Goal: Navigation & Orientation: Find specific page/section

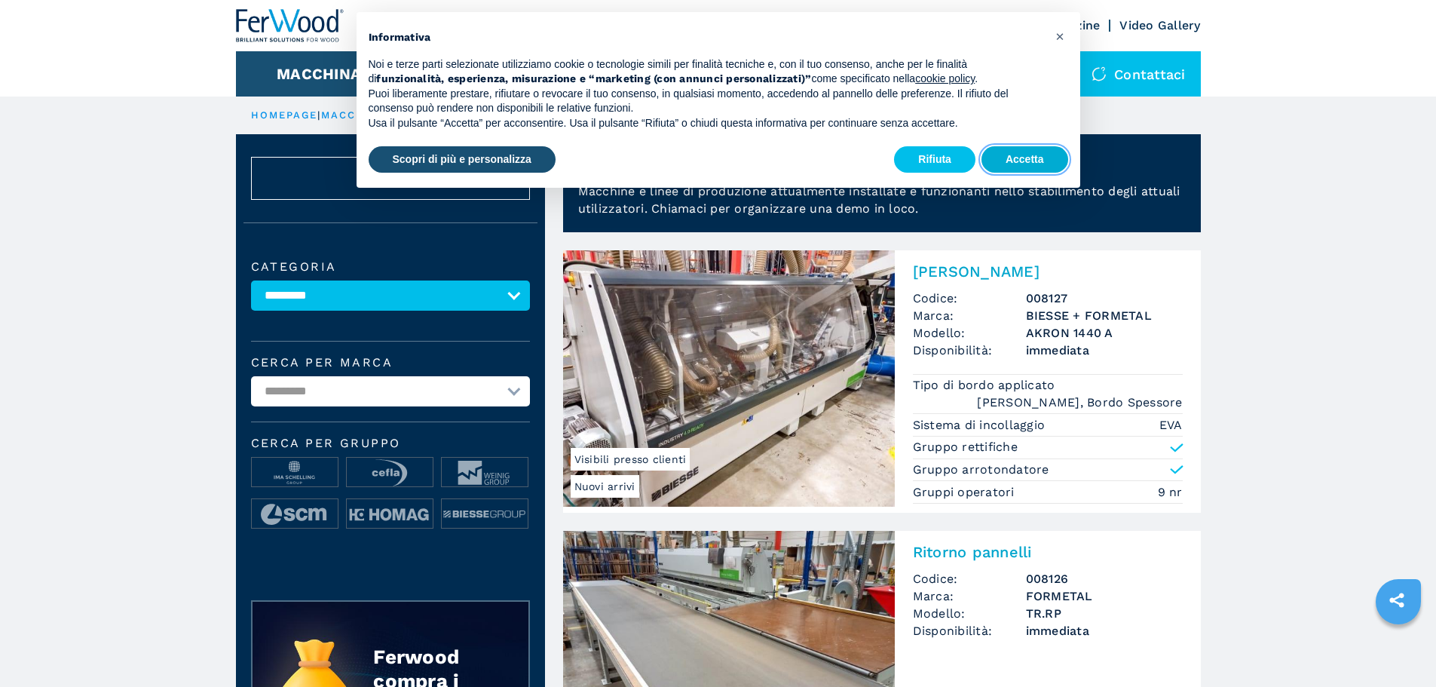
click at [1030, 156] on div "× Informativa Noi e terze parti selezionate utilizziamo cookie o tecnologie sim…" at bounding box center [719, 100] width 724 height 176
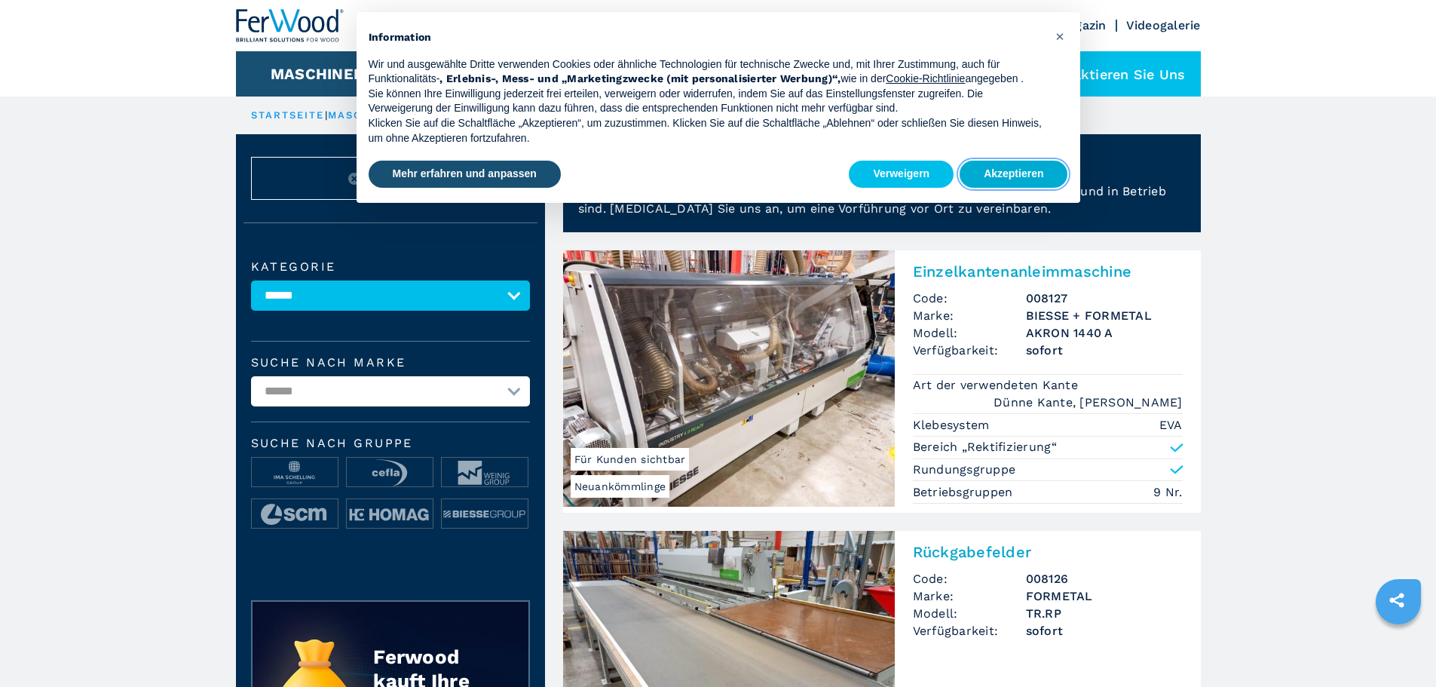
click at [1019, 179] on font "Akzeptieren" at bounding box center [1014, 173] width 60 height 12
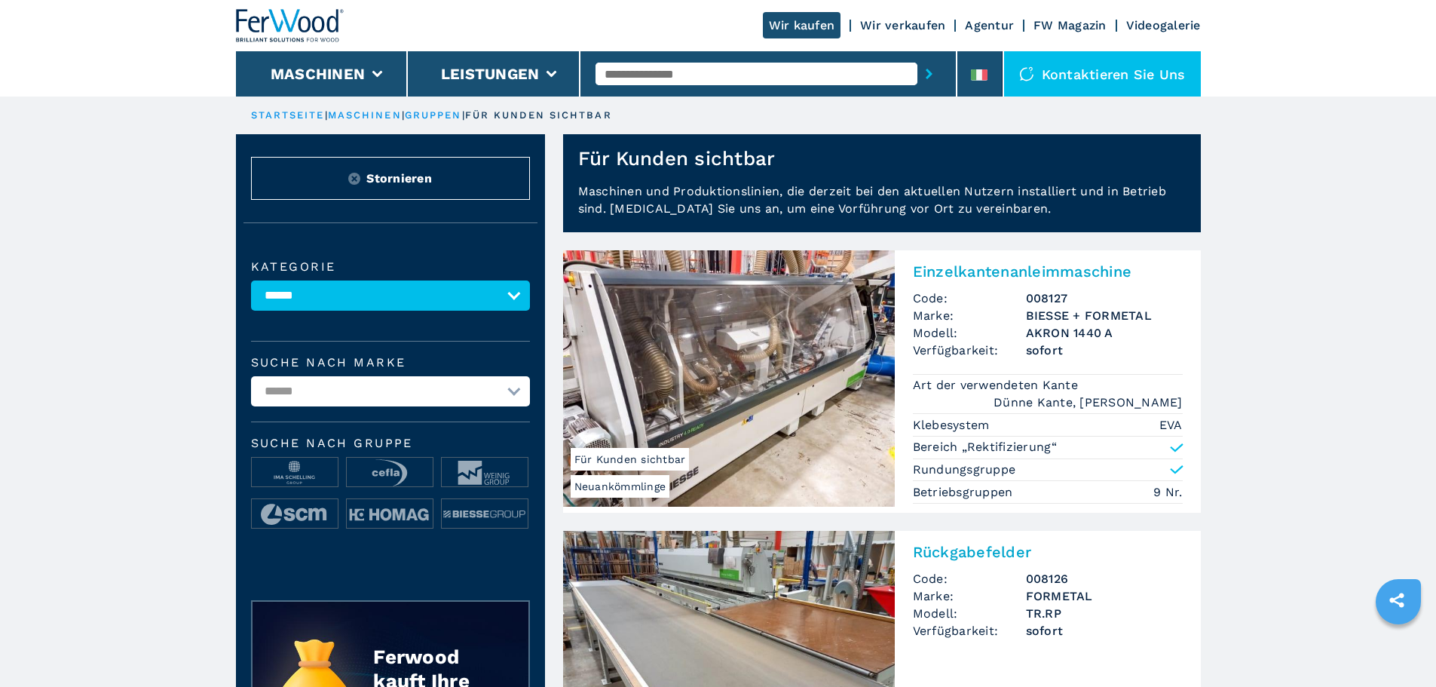
click at [912, 24] on font "Wir verkaufen" at bounding box center [902, 25] width 85 height 14
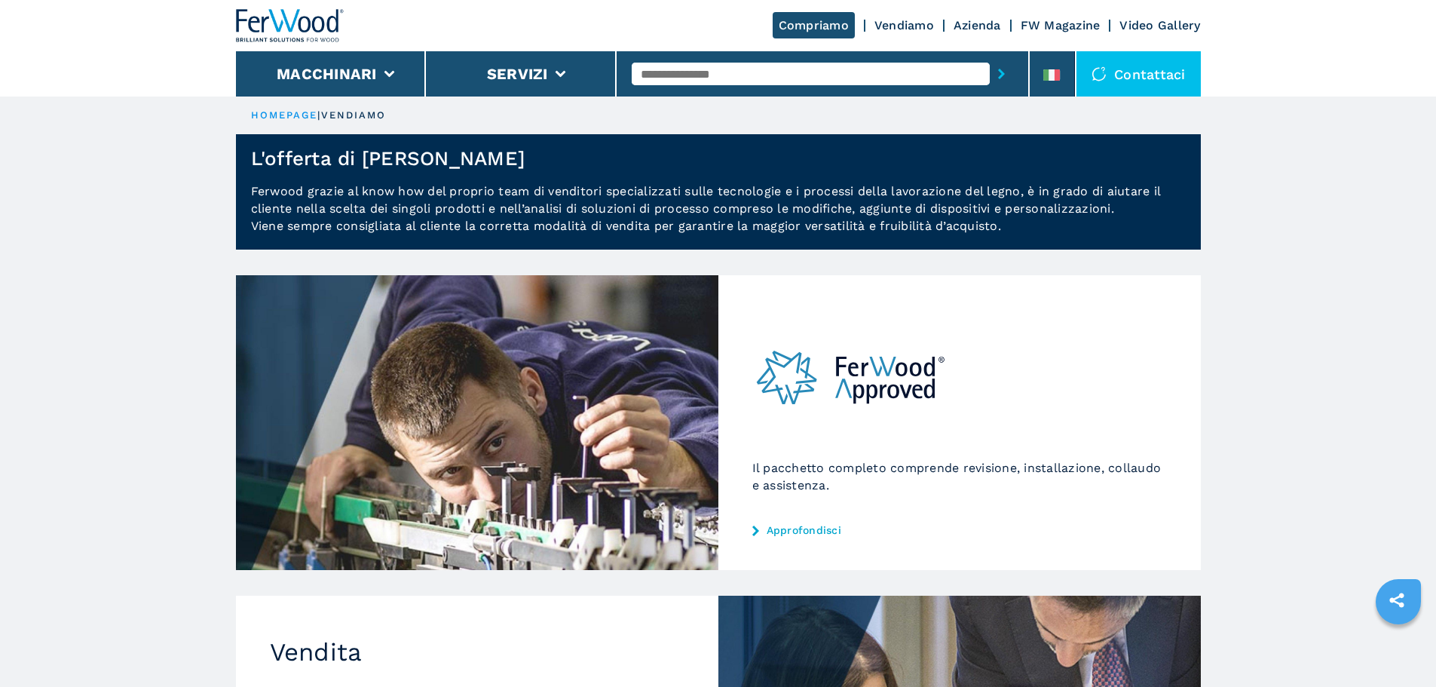
click at [1049, 241] on p "Ferwood grazie al know how del proprio team di venditori specializzati sulle te…" at bounding box center [718, 215] width 965 height 67
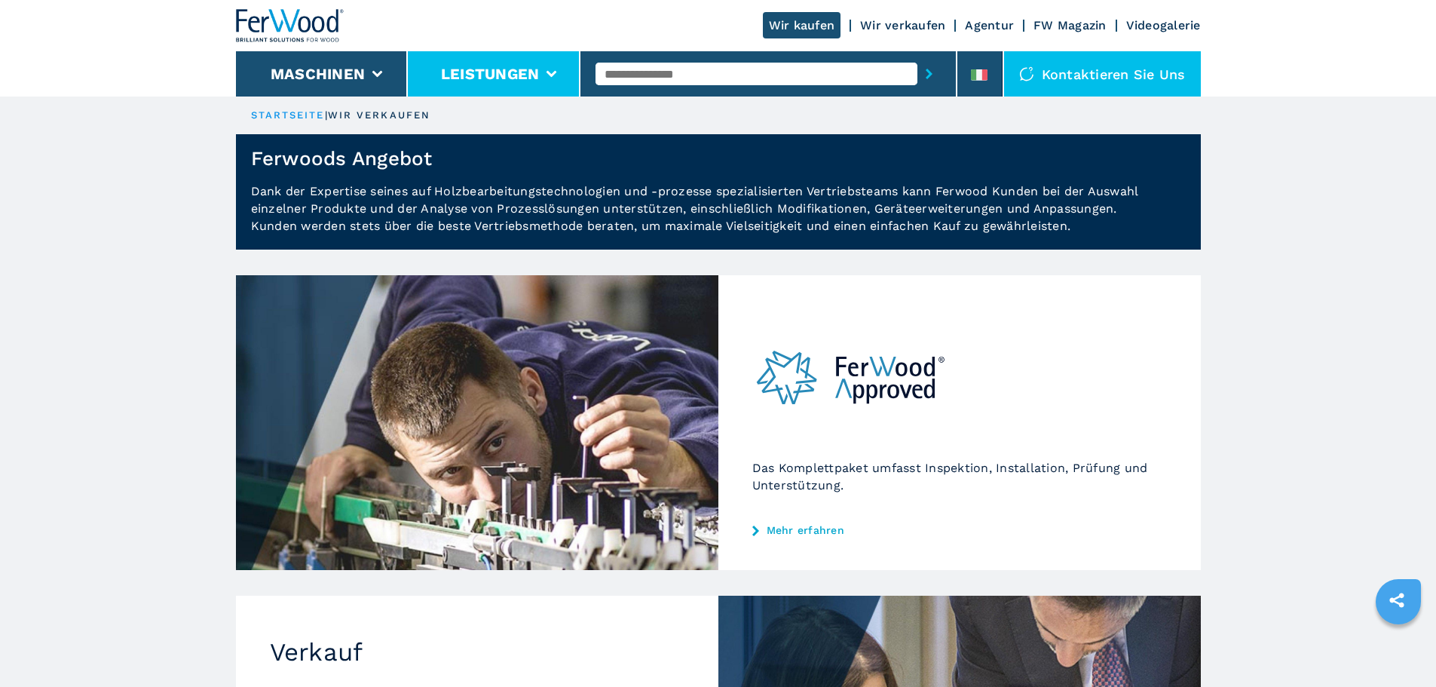
click at [461, 79] on font "Leistungen" at bounding box center [490, 74] width 99 height 18
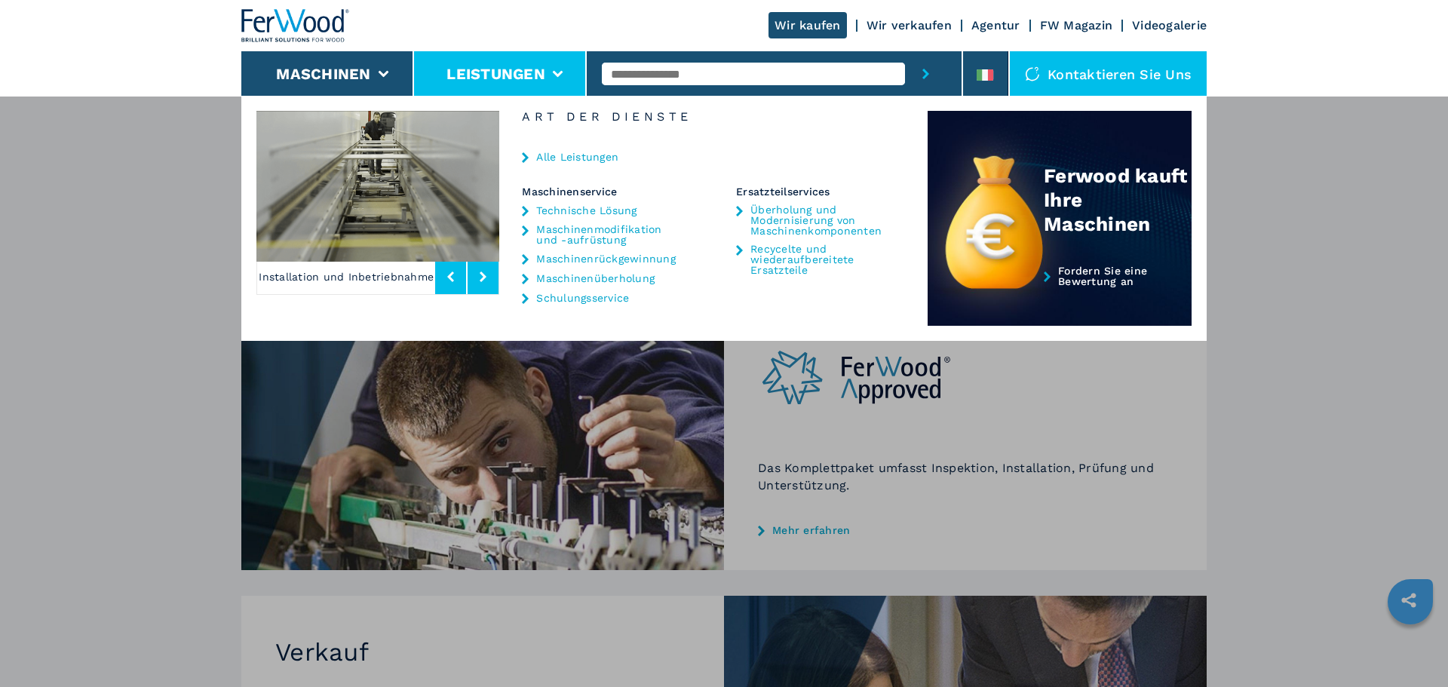
click at [1014, 385] on div "Maschinen Kantenanleimmaschinen Richtmaschinen CNC-Bearbeitungszentrum Bohr- un…" at bounding box center [724, 439] width 1448 height 687
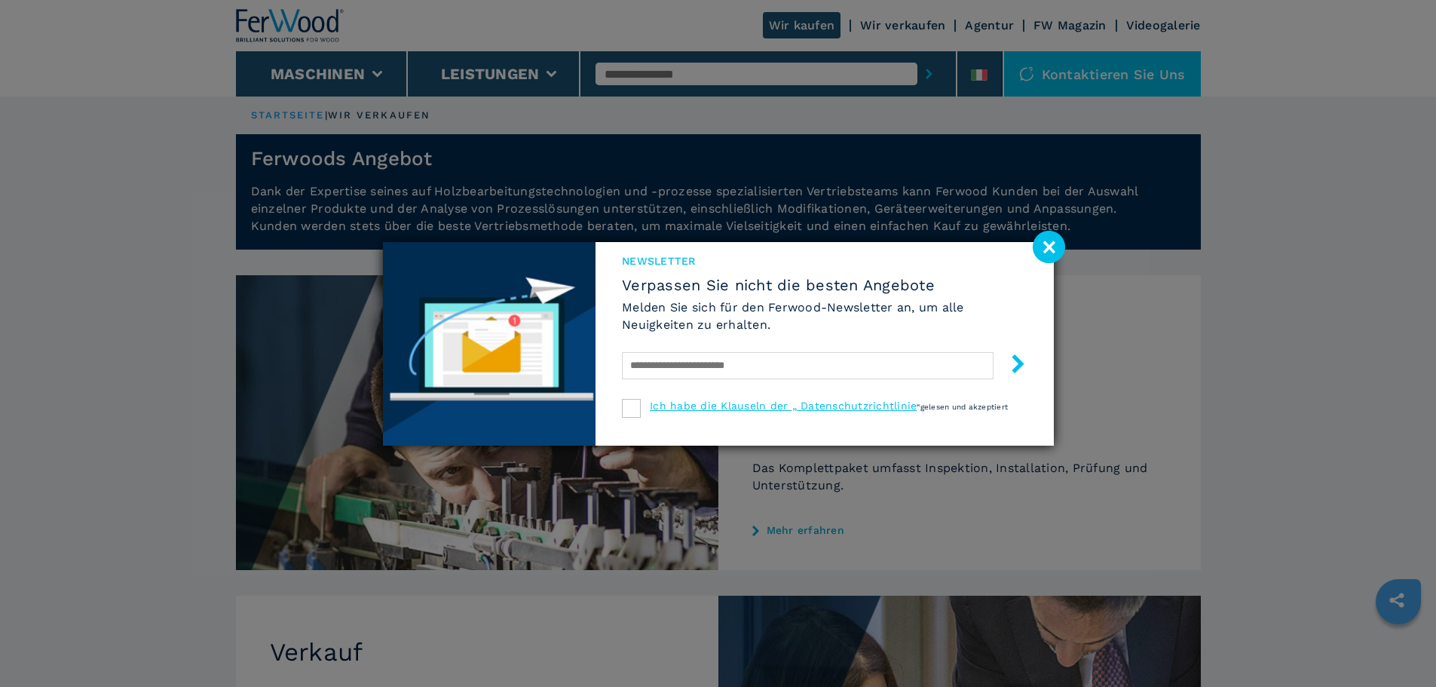
drag, startPoint x: 1048, startPoint y: 248, endPoint x: 1003, endPoint y: 245, distance: 45.3
click at [1047, 248] on image at bounding box center [1049, 247] width 32 height 32
